Goal: Navigation & Orientation: Find specific page/section

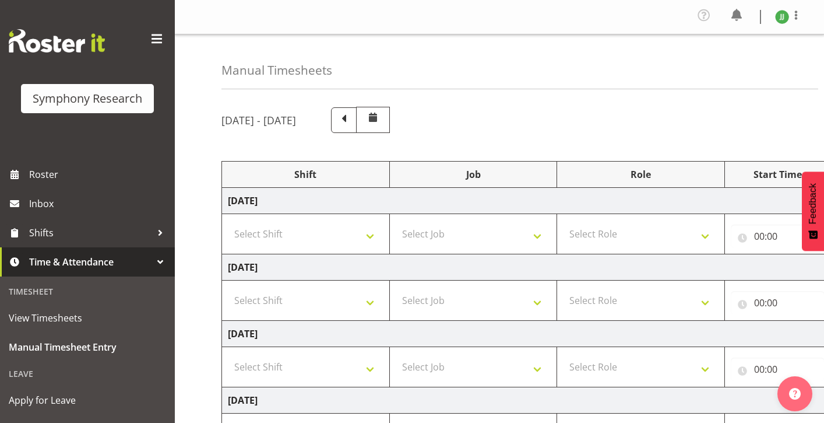
click at [247, 115] on h5 "[DATE] - [DATE]" at bounding box center [259, 120] width 75 height 13
drag, startPoint x: 232, startPoint y: 115, endPoint x: 273, endPoint y: 116, distance: 40.8
click at [270, 116] on h5 "[DATE] - [DATE]" at bounding box center [259, 120] width 75 height 13
drag, startPoint x: 285, startPoint y: 117, endPoint x: 322, endPoint y: 117, distance: 37.3
click at [287, 117] on h5 "[DATE] - [DATE]" at bounding box center [259, 120] width 75 height 13
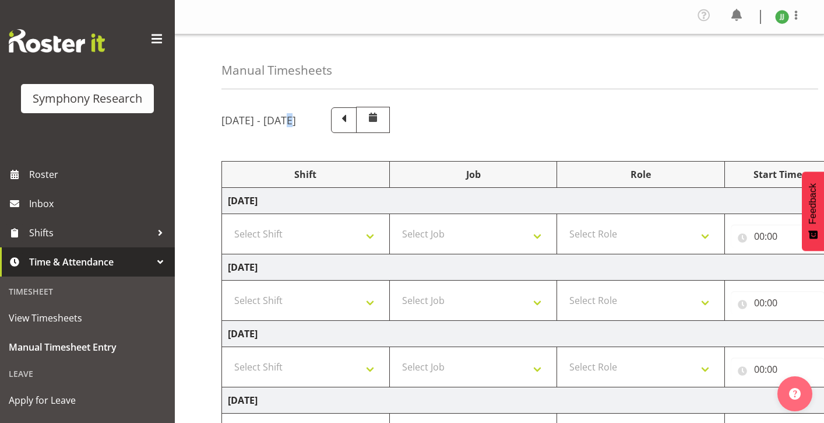
drag, startPoint x: 373, startPoint y: 118, endPoint x: 222, endPoint y: 117, distance: 151.6
click at [222, 117] on div "[DATE] - [DATE]" at bounding box center [306, 120] width 168 height 26
click at [226, 117] on h5 "[DATE] - [DATE]" at bounding box center [259, 120] width 75 height 13
drag, startPoint x: 222, startPoint y: 118, endPoint x: 377, endPoint y: 118, distance: 155.1
click at [377, 118] on div "[DATE] - [DATE]" at bounding box center [306, 120] width 168 height 26
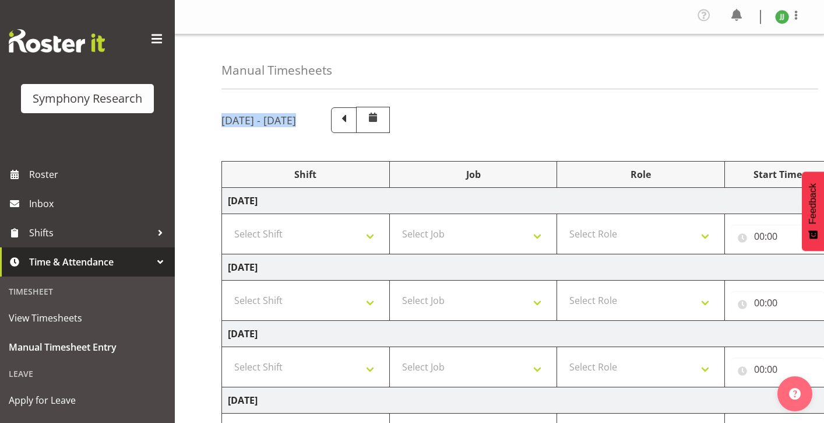
click at [377, 117] on div at bounding box center [346, 120] width 86 height 26
